Goal: Information Seeking & Learning: Learn about a topic

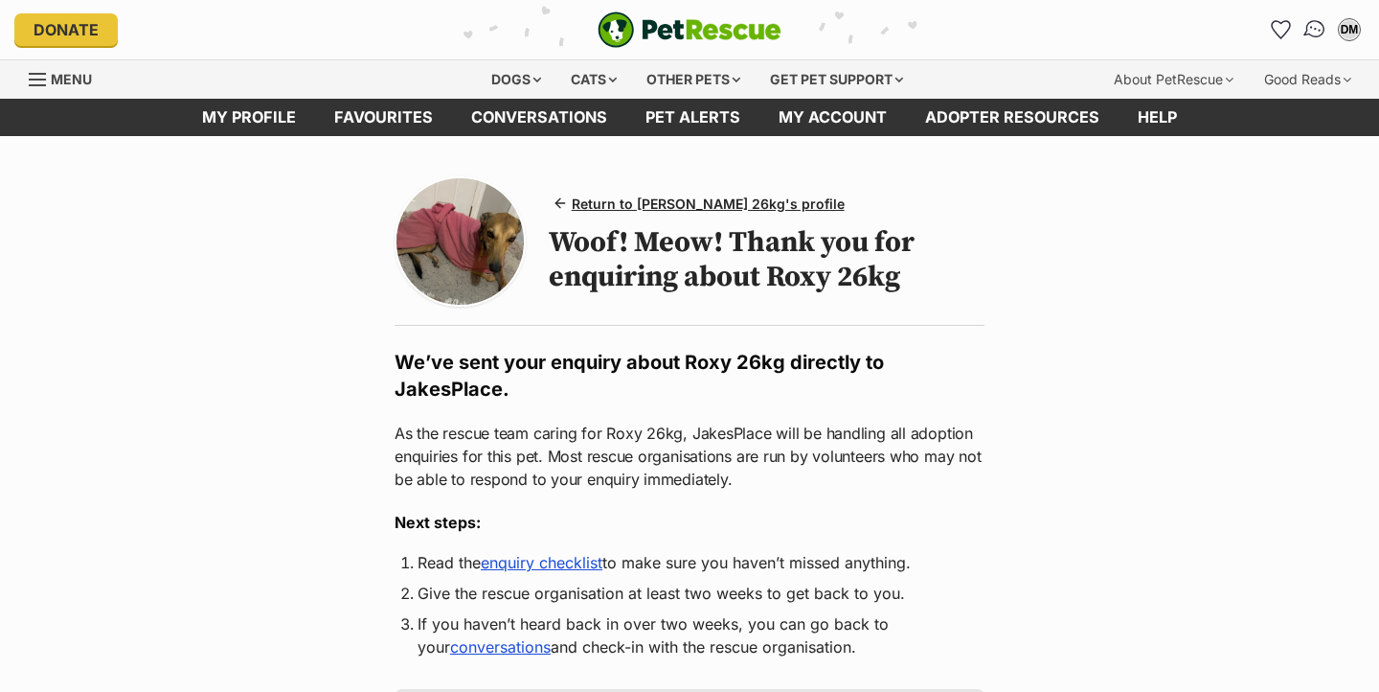
click at [1303, 31] on link "Conversations" at bounding box center [1314, 29] width 39 height 39
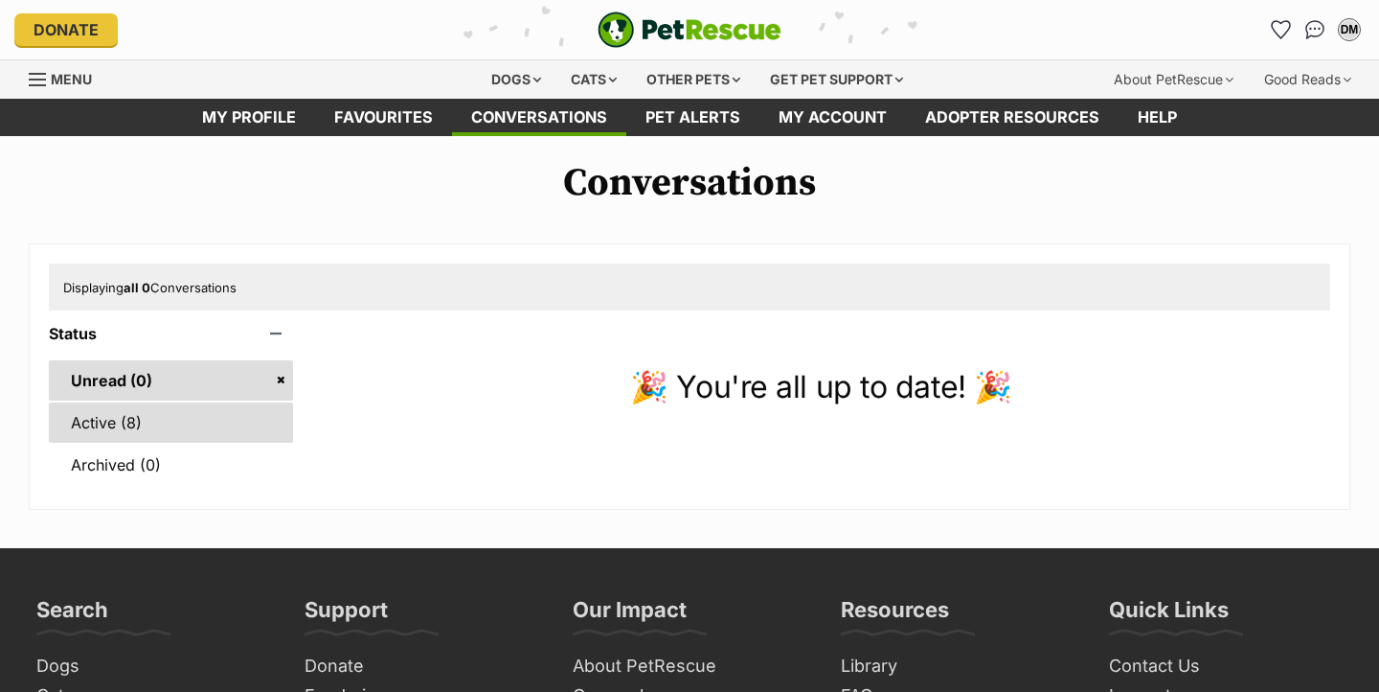
click at [119, 438] on link "Active (8)" at bounding box center [171, 422] width 244 height 40
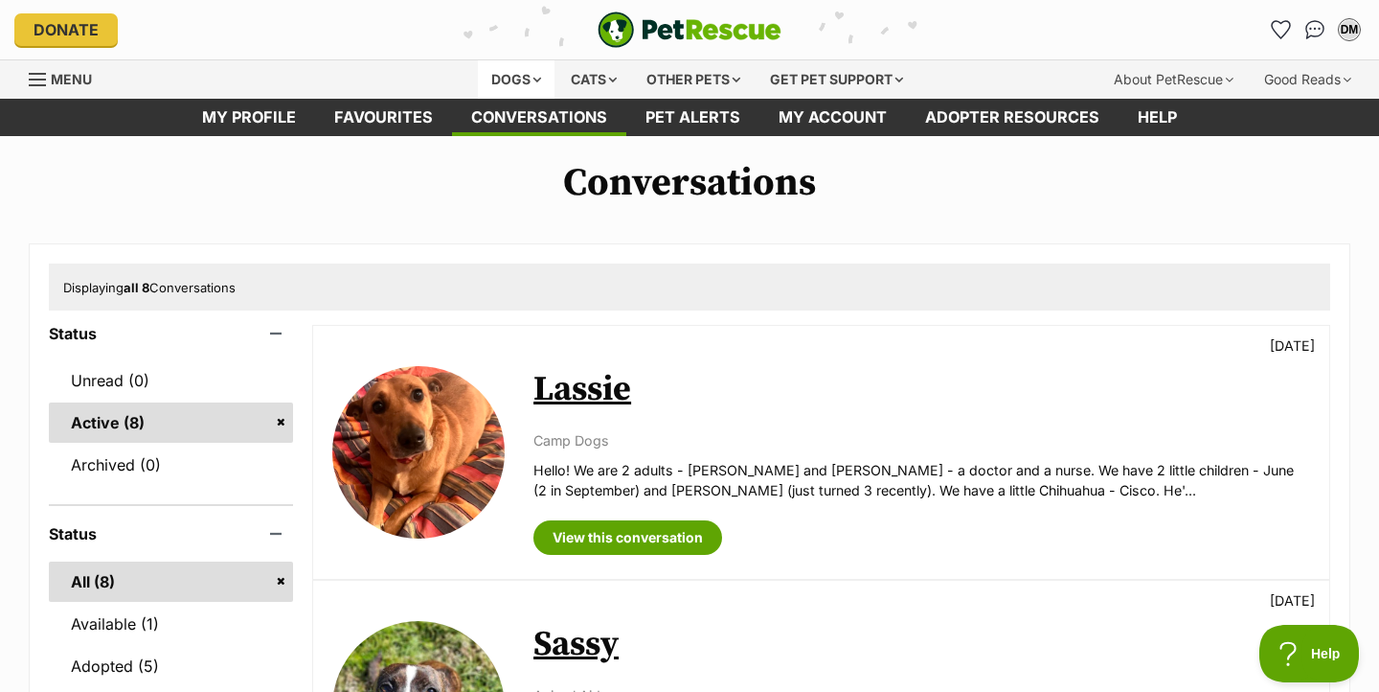
click at [508, 80] on div "Dogs" at bounding box center [516, 79] width 77 height 38
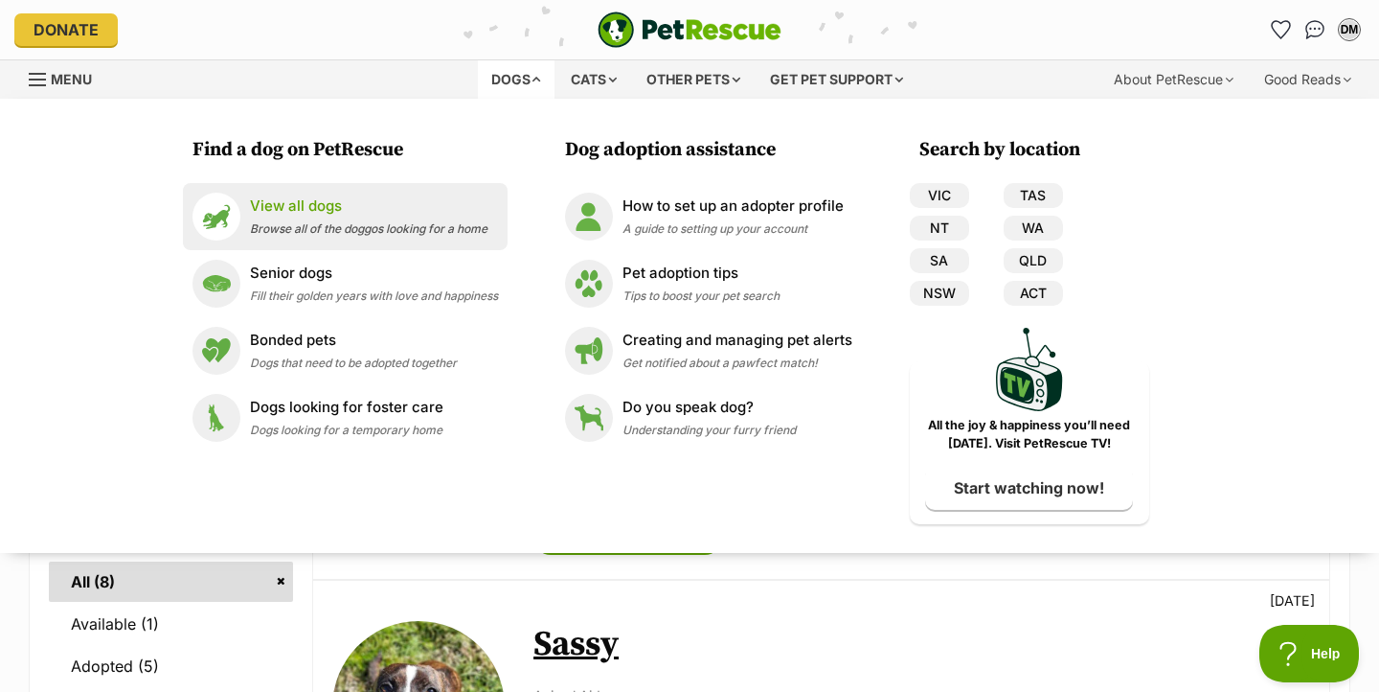
click at [308, 207] on p "View all dogs" at bounding box center [369, 206] width 238 height 22
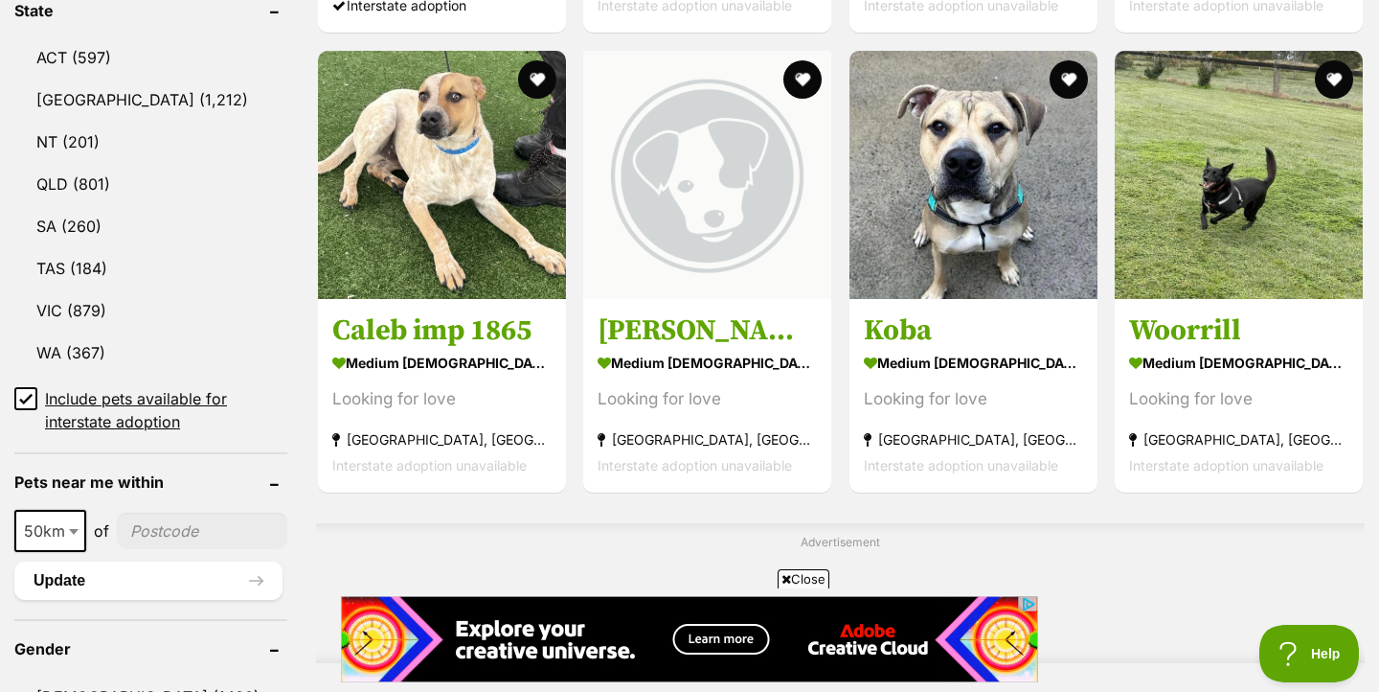
click at [26, 399] on icon at bounding box center [25, 398] width 13 height 13
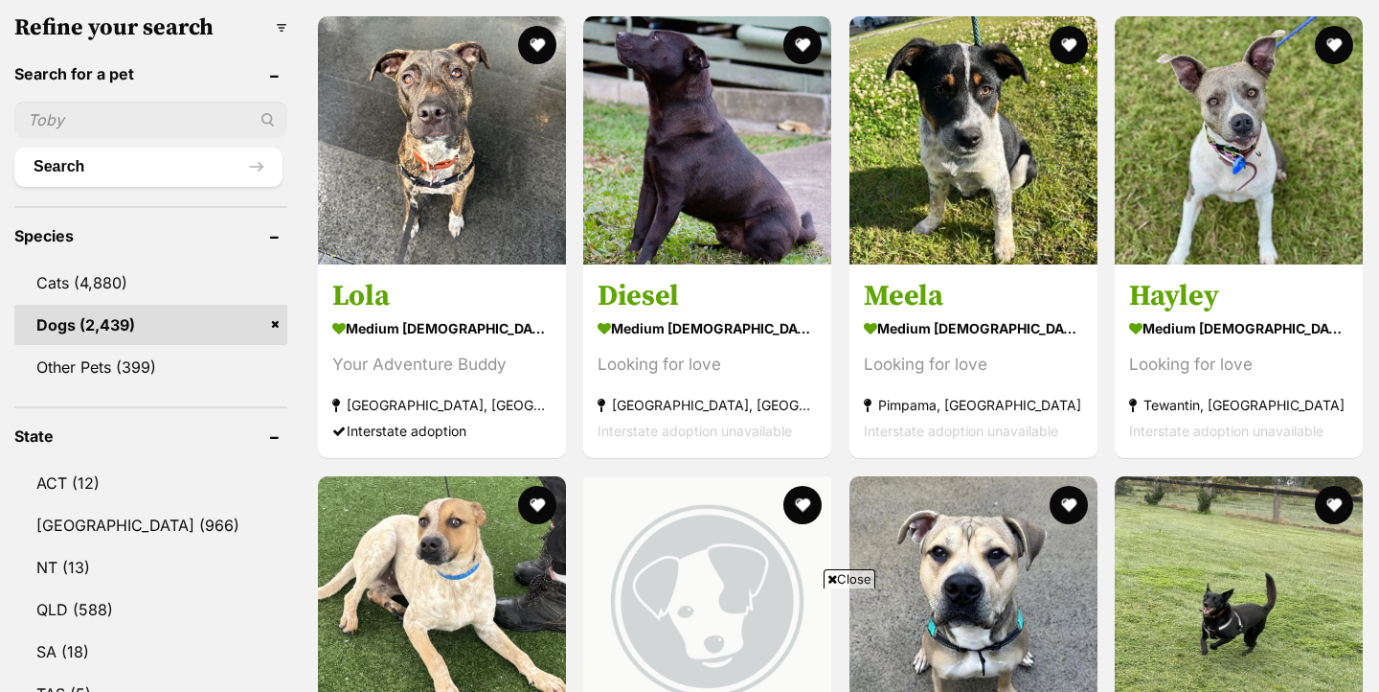
scroll to position [838, 0]
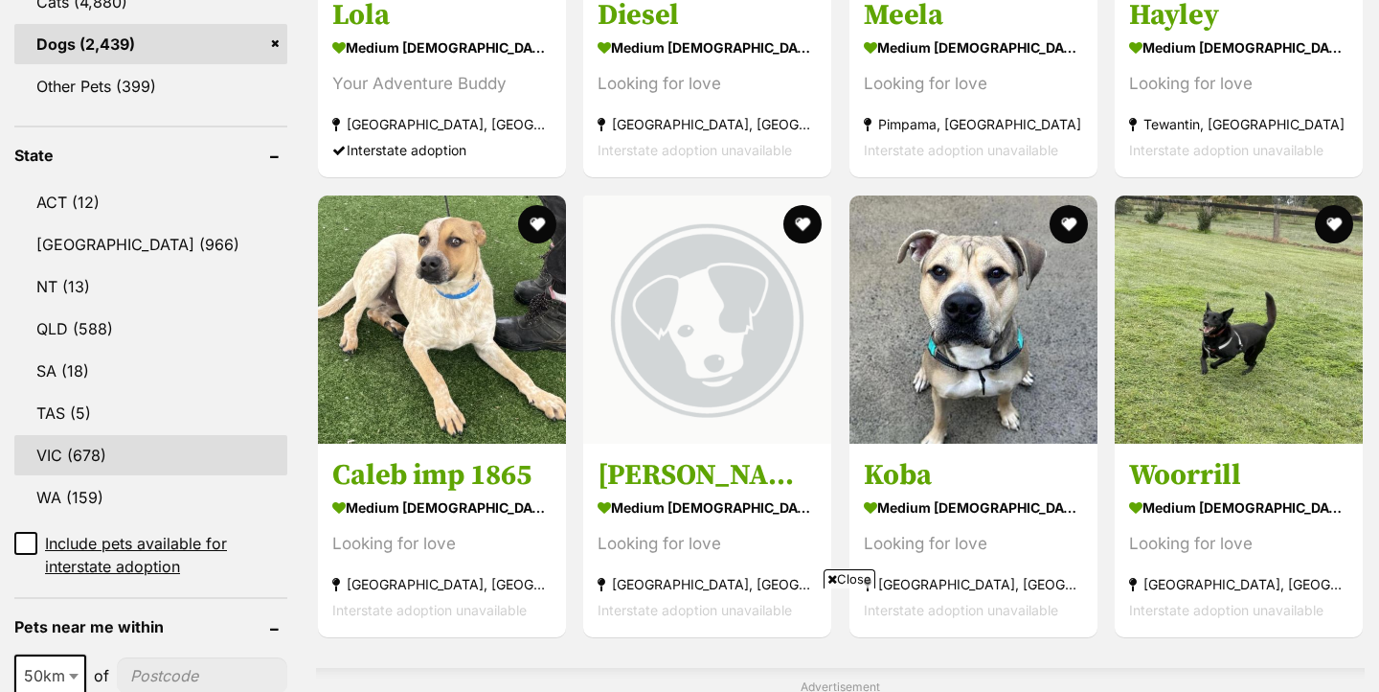
click at [77, 451] on link "VIC (678)" at bounding box center [150, 455] width 273 height 40
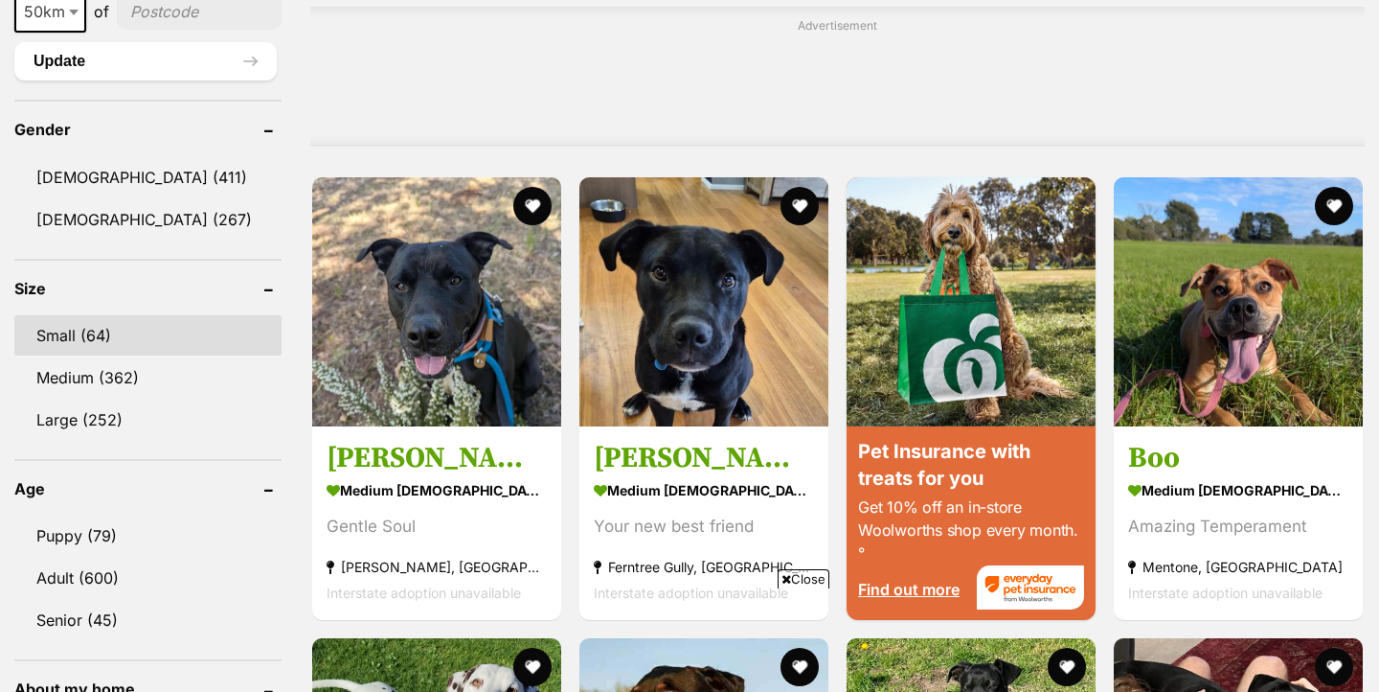
click at [125, 338] on link "Small (64)" at bounding box center [147, 335] width 267 height 40
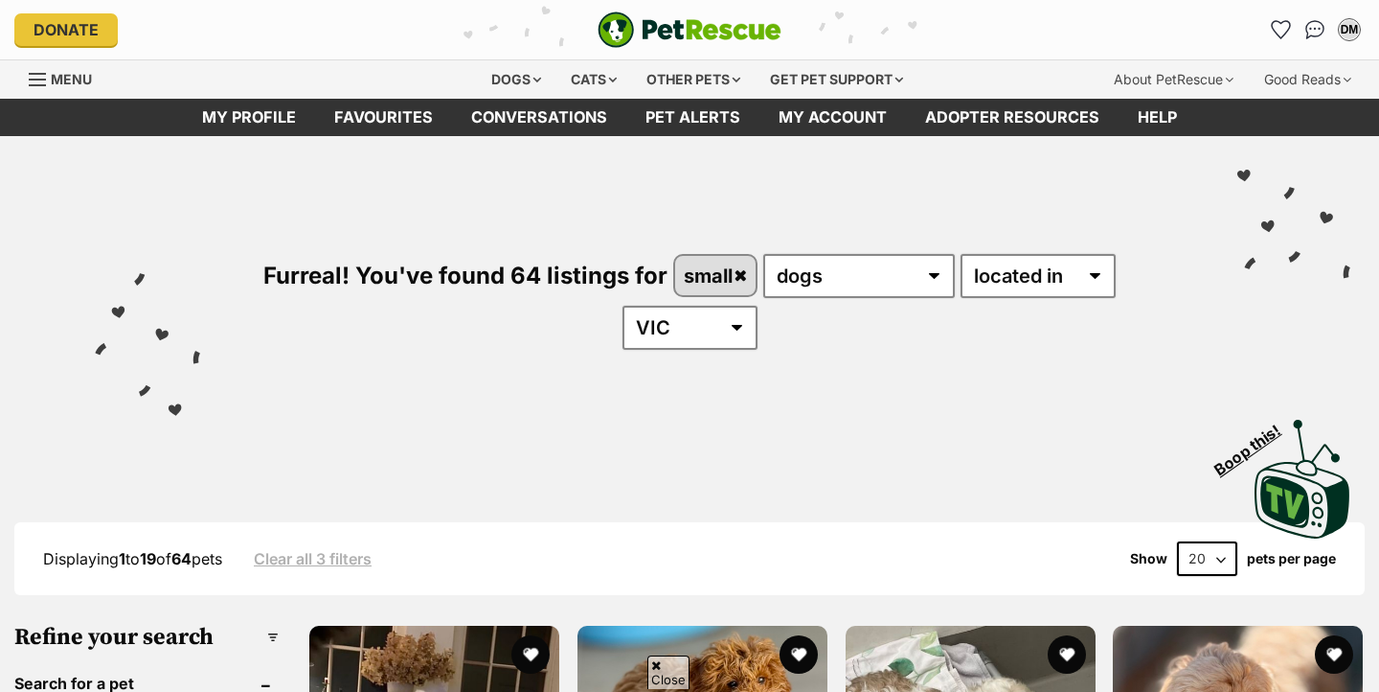
scroll to position [1296, 0]
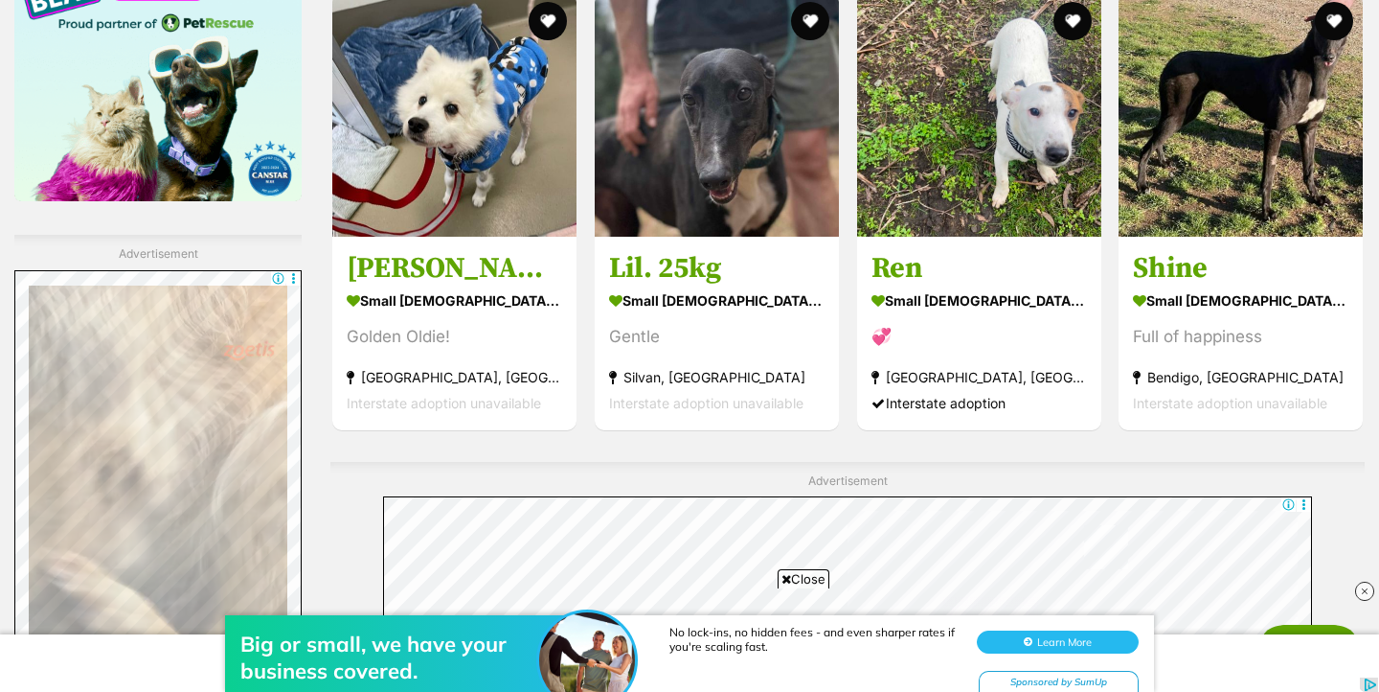
scroll to position [3464, 0]
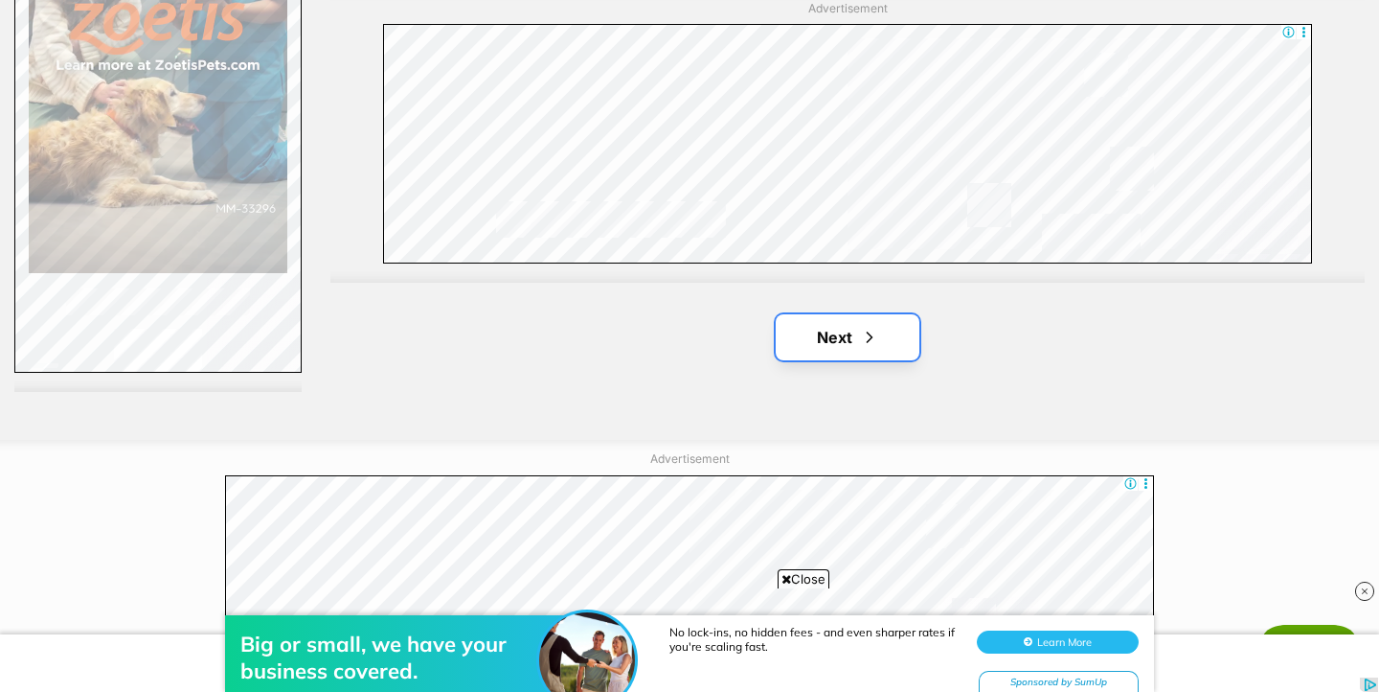
click at [847, 337] on link "Next" at bounding box center [848, 337] width 144 height 46
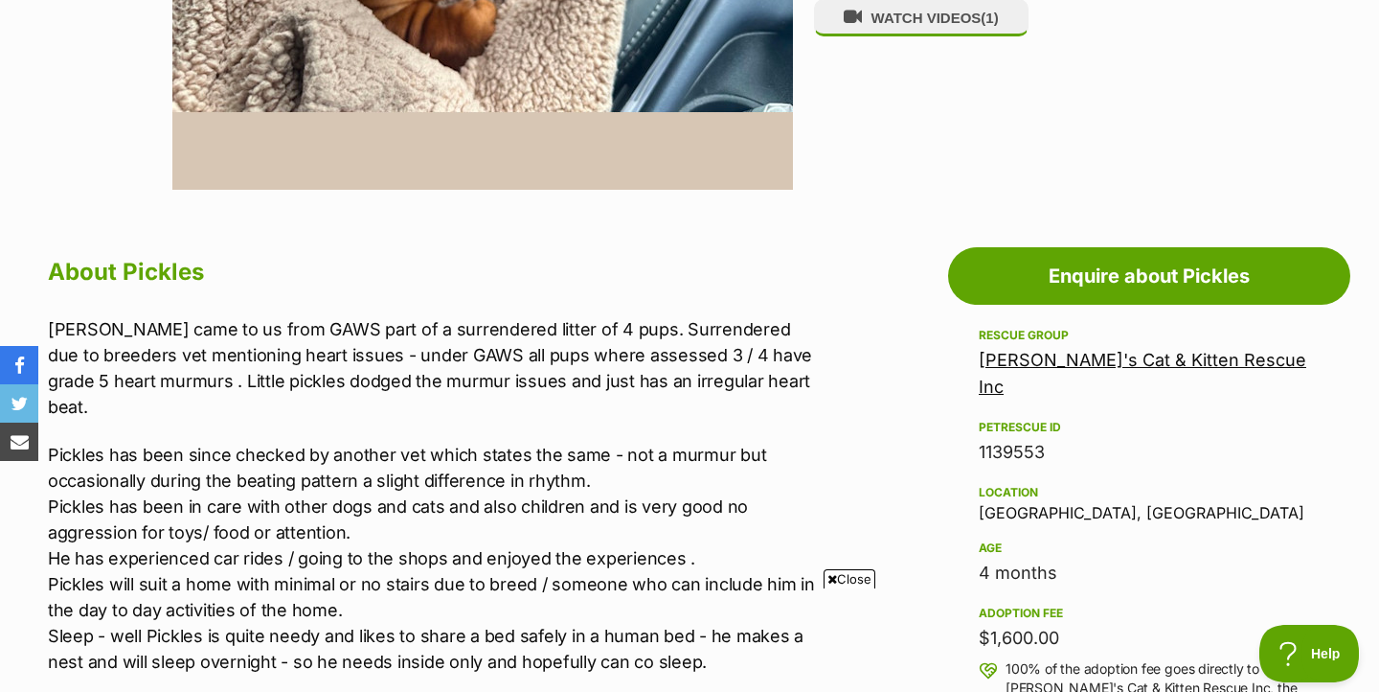
scroll to position [887, 0]
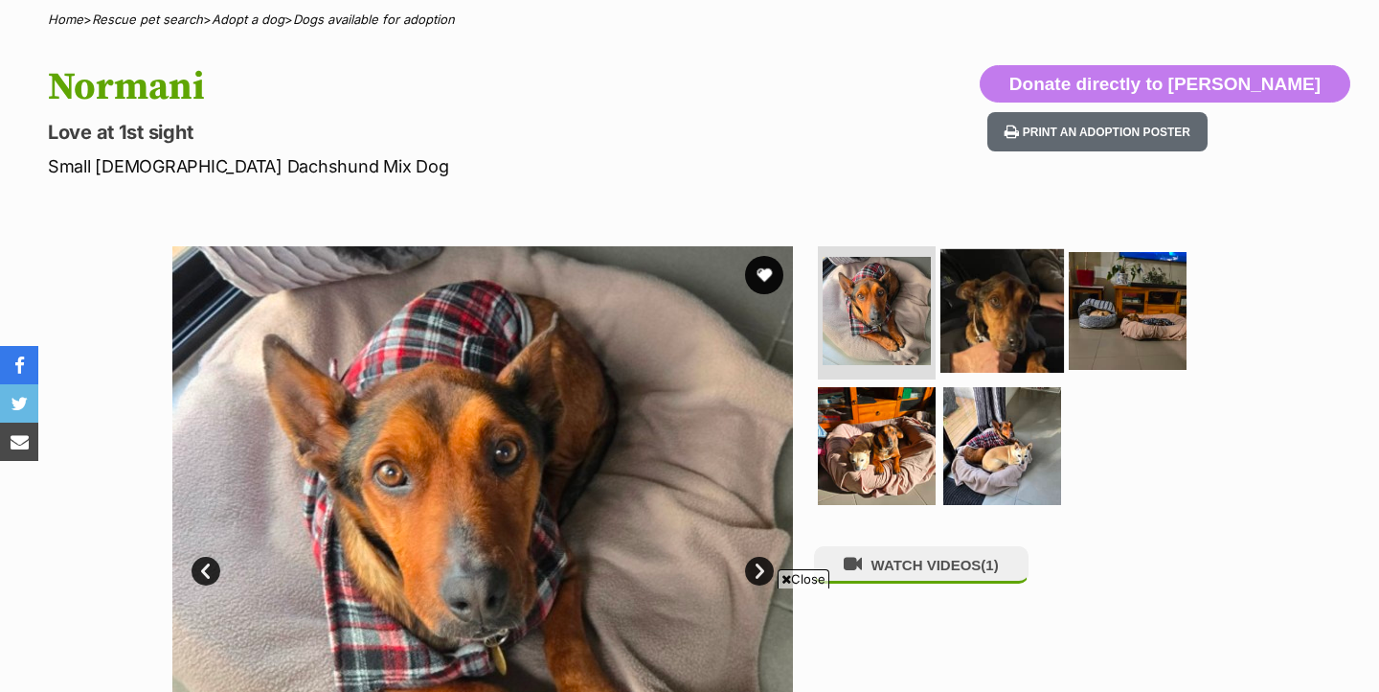
click at [1007, 340] on img at bounding box center [1003, 310] width 124 height 124
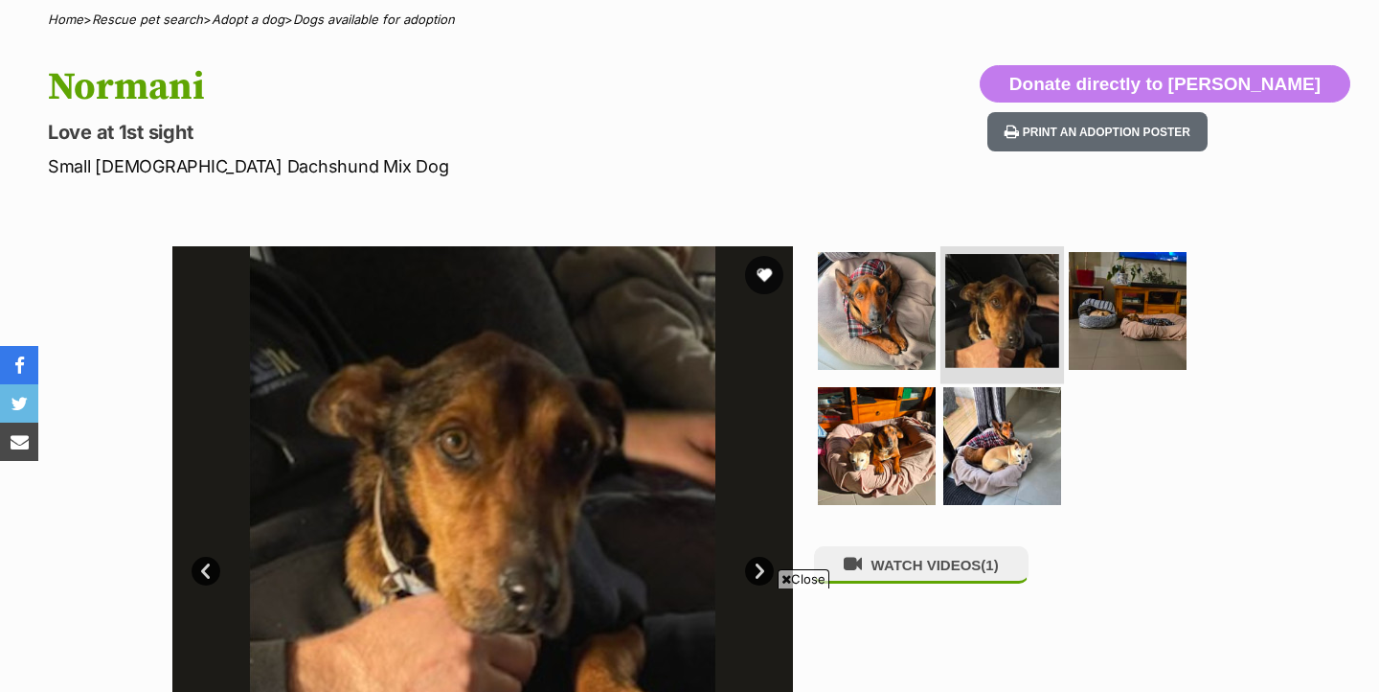
click at [997, 387] on img at bounding box center [1003, 446] width 118 height 118
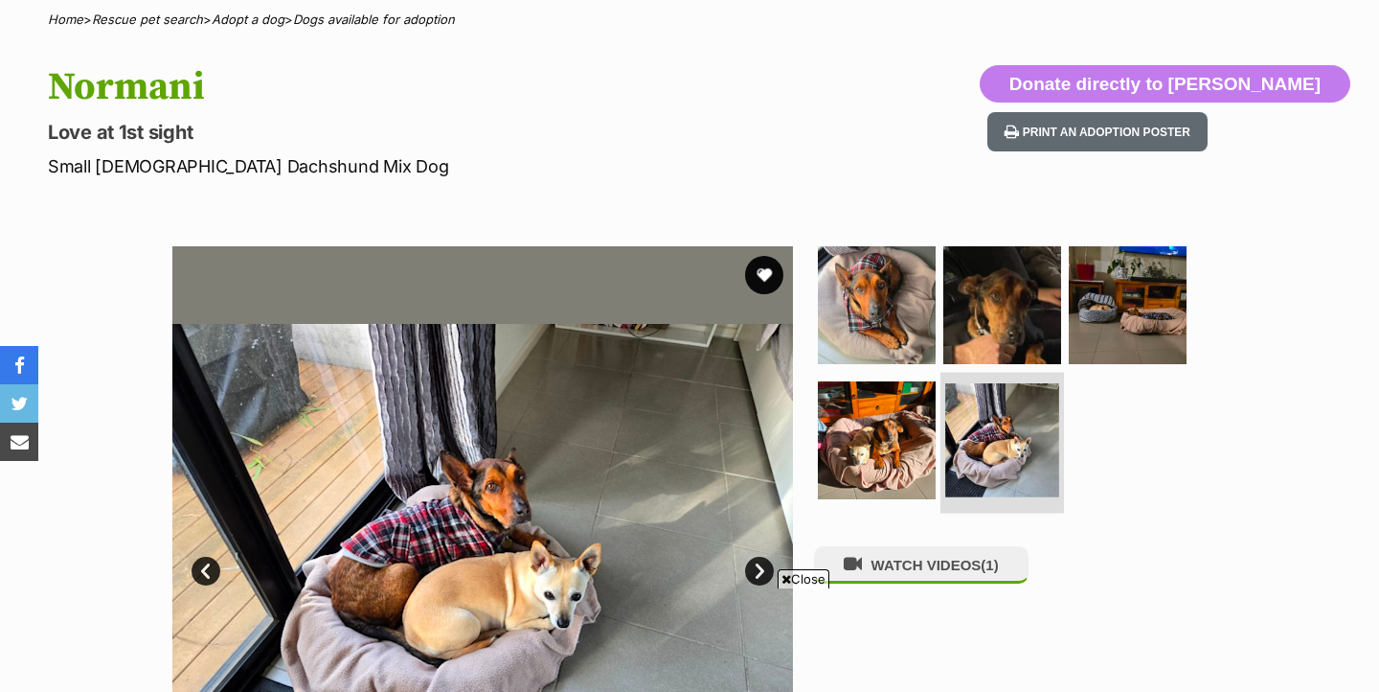
scroll to position [235, 0]
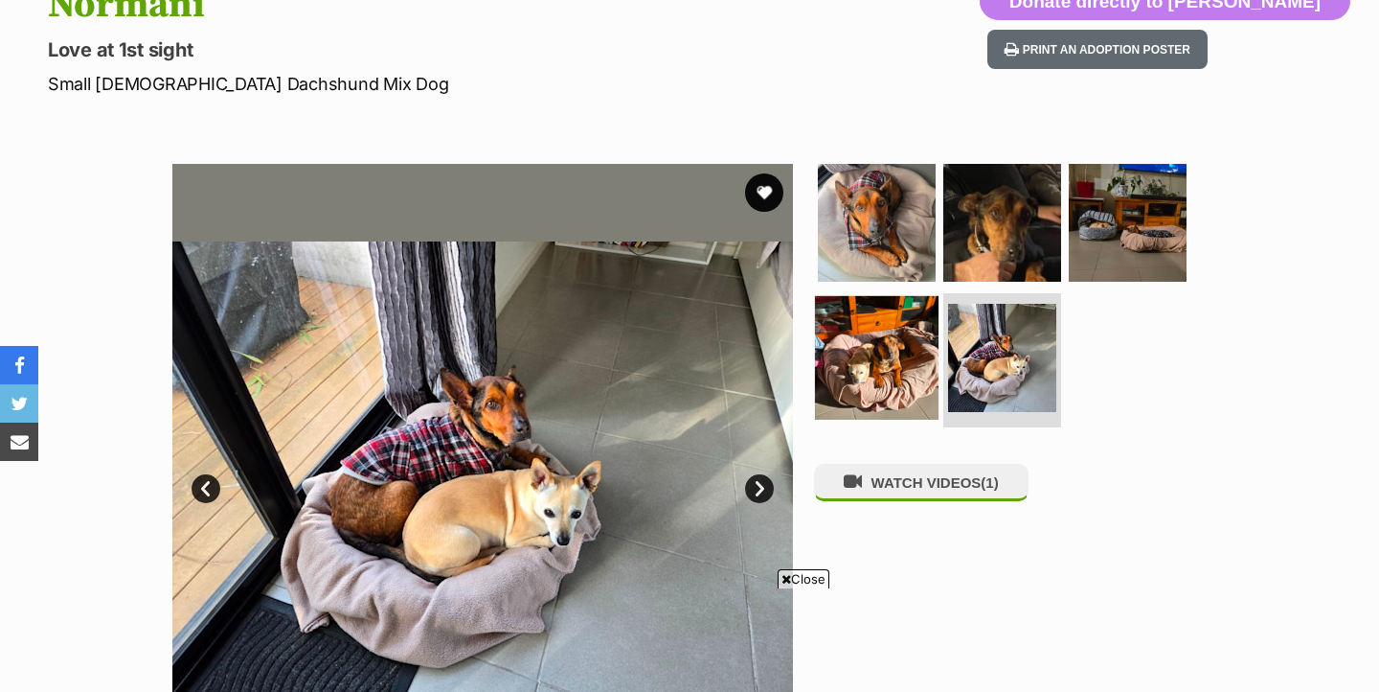
click at [877, 373] on img at bounding box center [877, 358] width 124 height 124
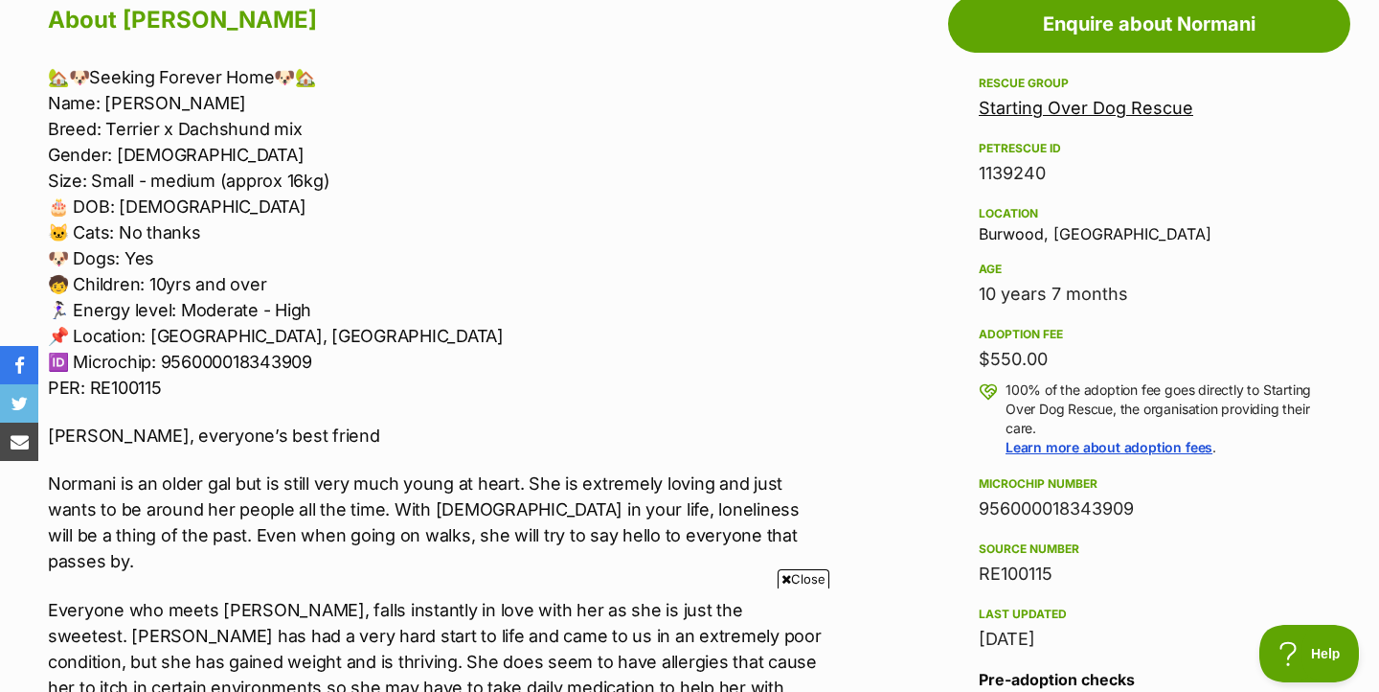
scroll to position [1084, 0]
